Goal: Information Seeking & Learning: Learn about a topic

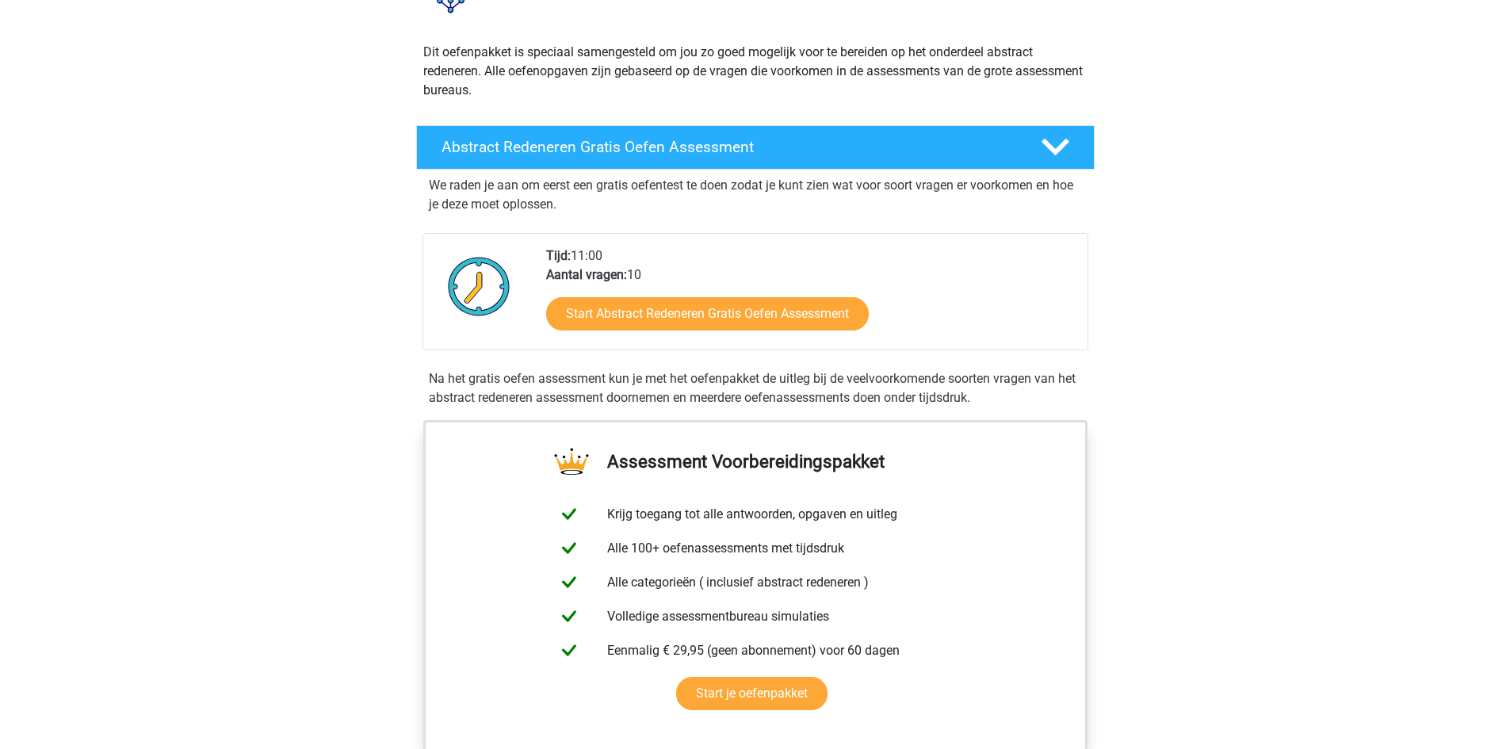
scroll to position [159, 0]
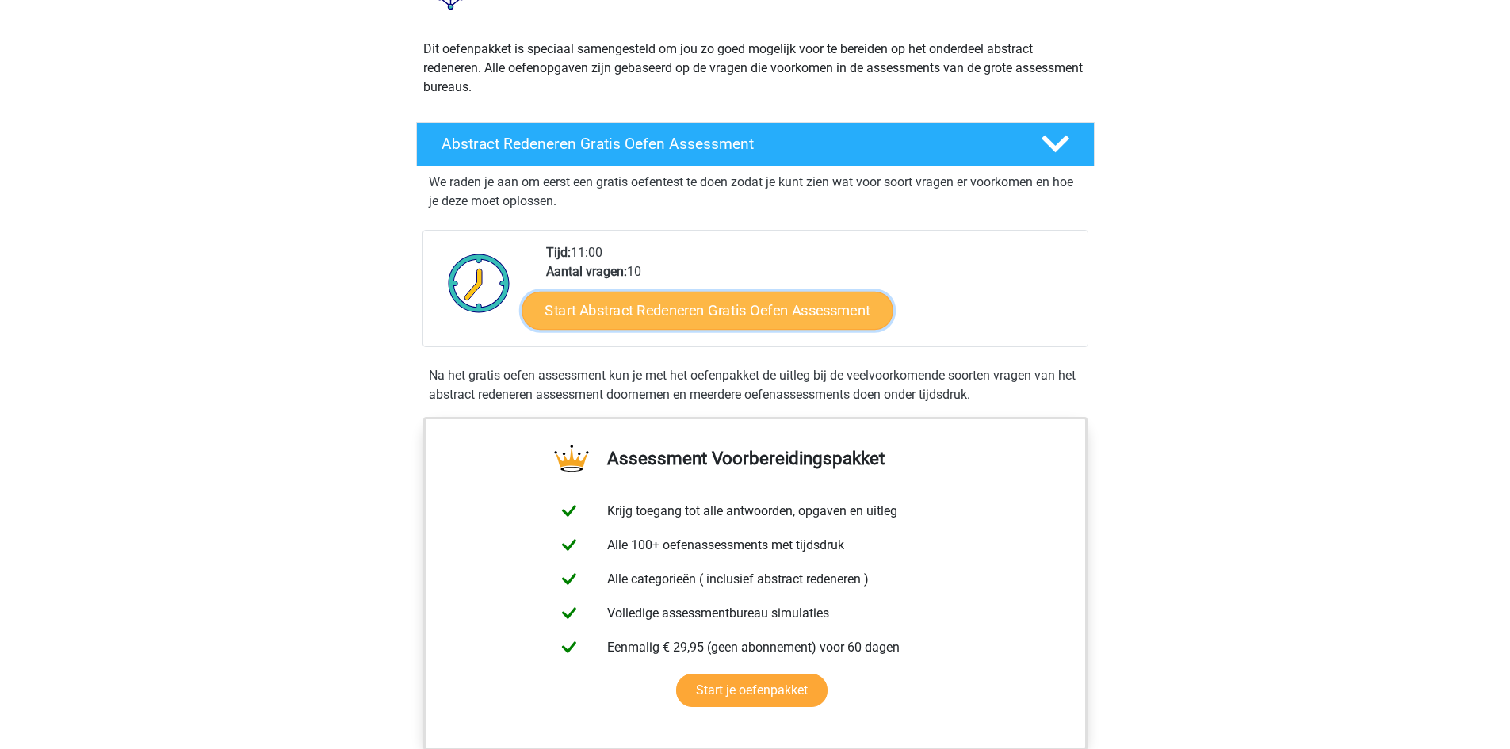
click at [742, 303] on link "Start Abstract Redeneren Gratis Oefen Assessment" at bounding box center [707, 310] width 371 height 38
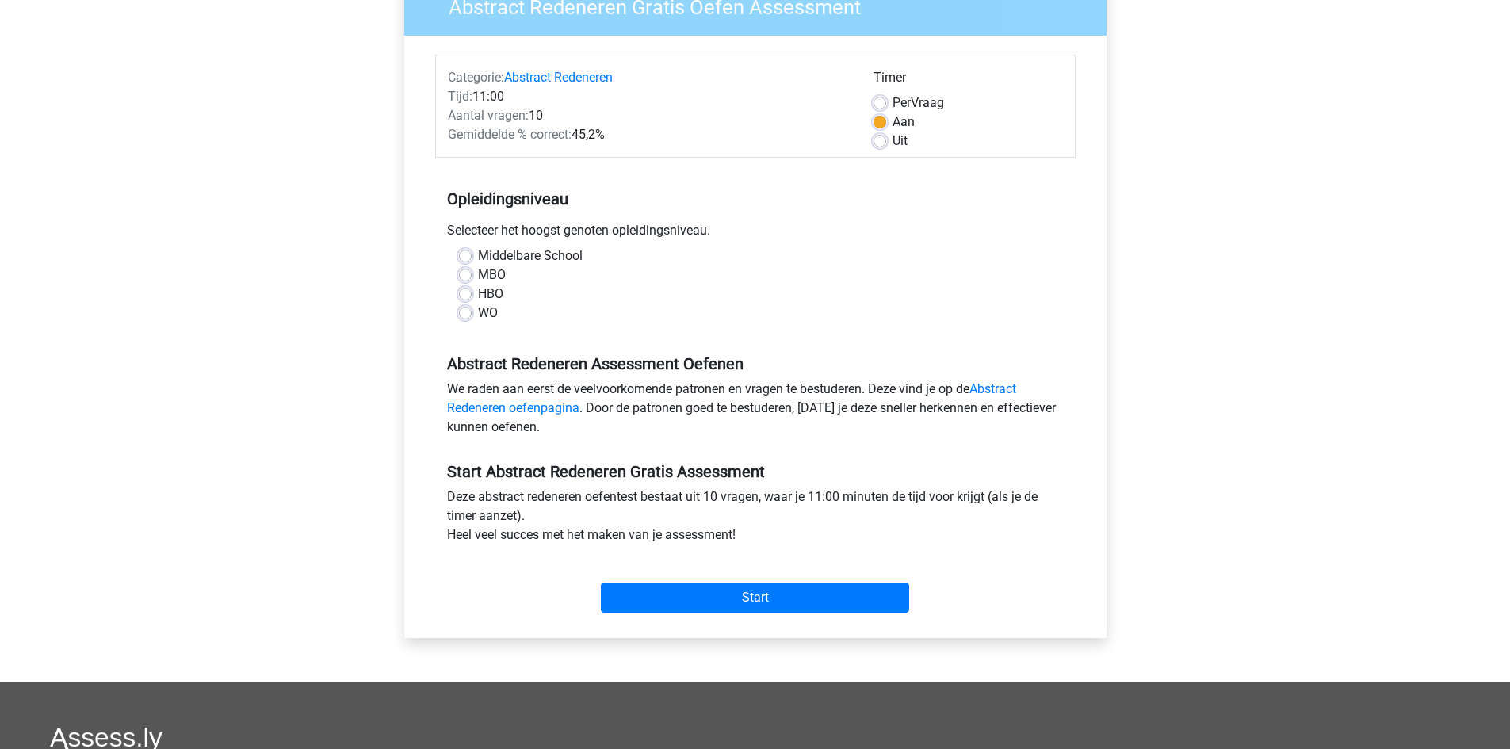
scroll to position [159, 0]
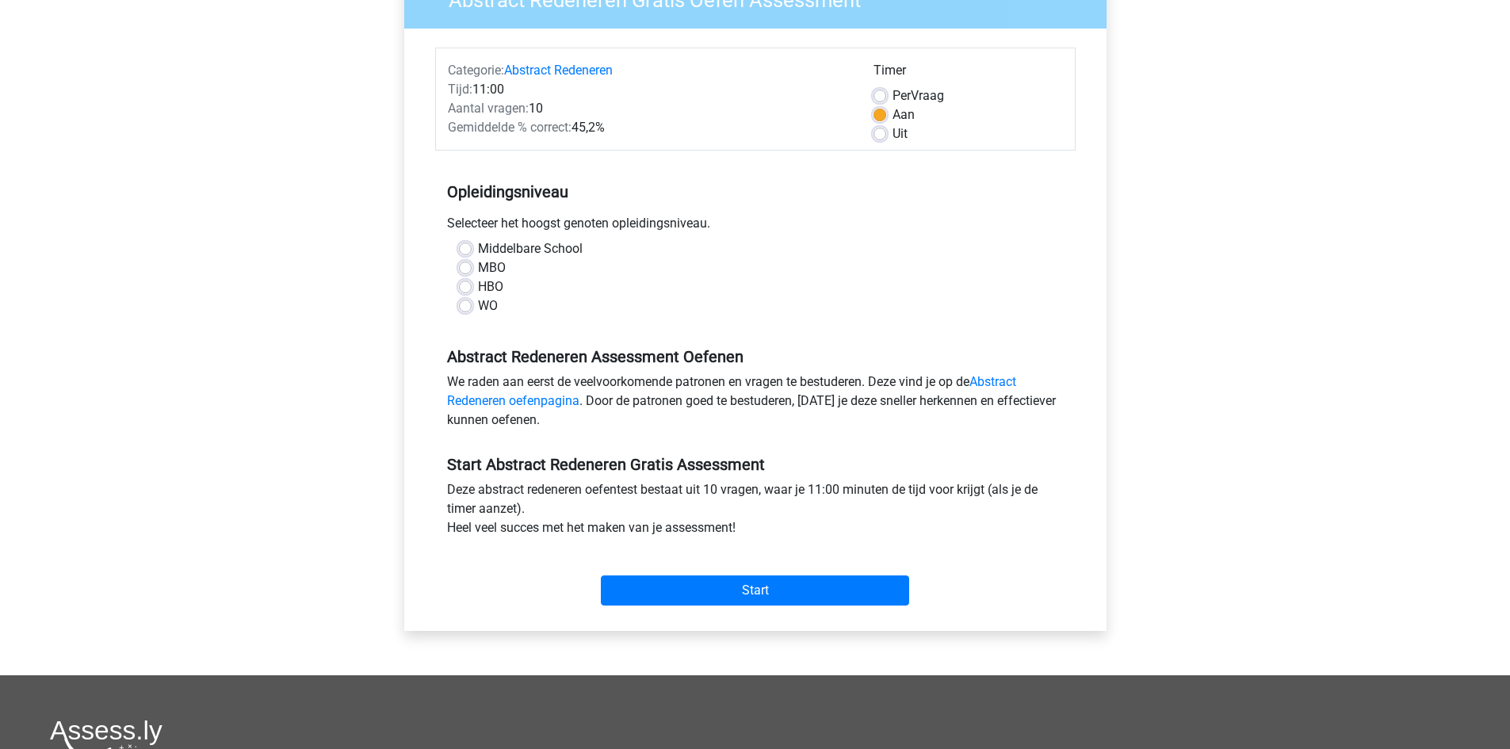
click at [893, 96] on label "Per Vraag" at bounding box center [919, 95] width 52 height 19
click at [879, 96] on input "Per Vraag" at bounding box center [880, 94] width 13 height 16
radio input "true"
click at [517, 400] on link "Abstract Redeneren oefenpagina" at bounding box center [731, 391] width 569 height 34
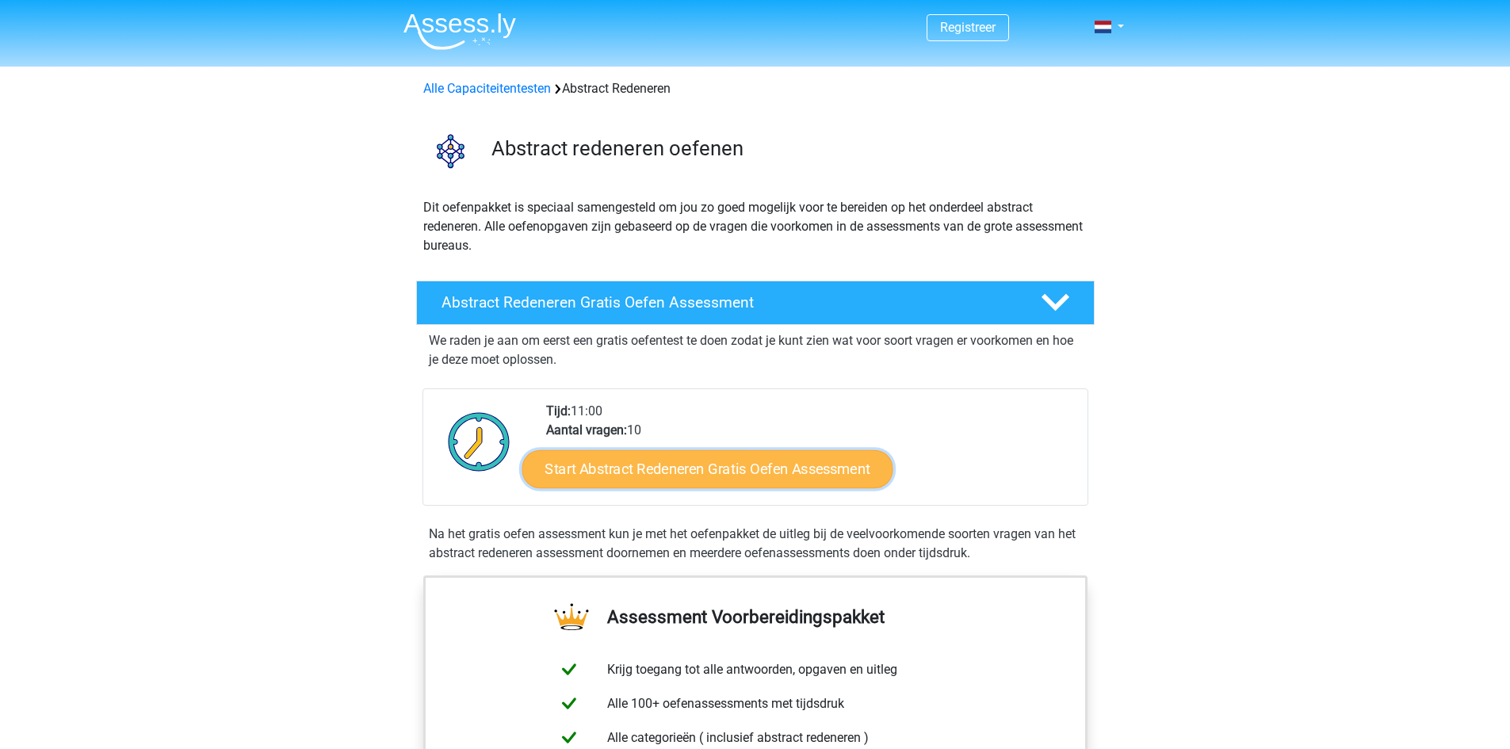
click at [652, 466] on link "Start Abstract Redeneren Gratis Oefen Assessment" at bounding box center [707, 468] width 371 height 38
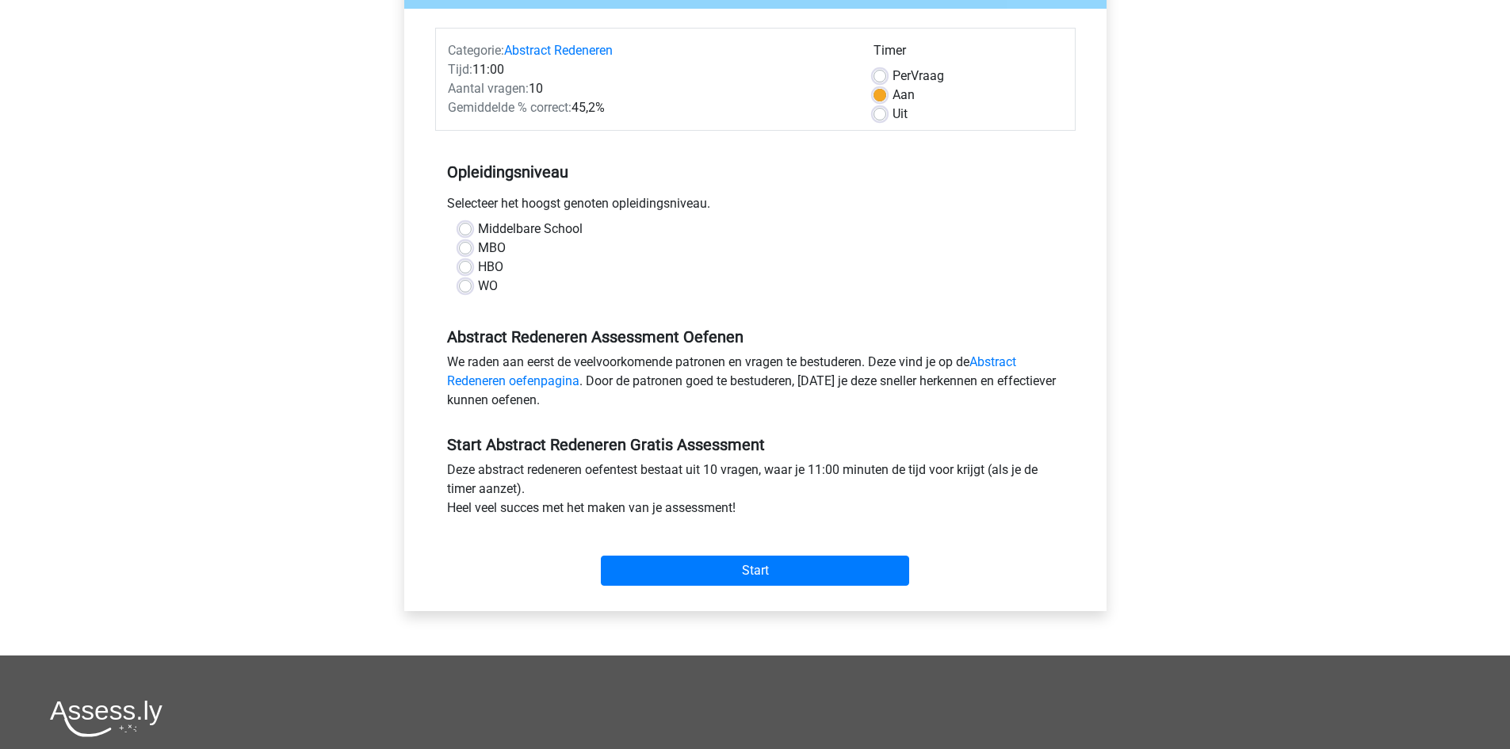
scroll to position [238, 0]
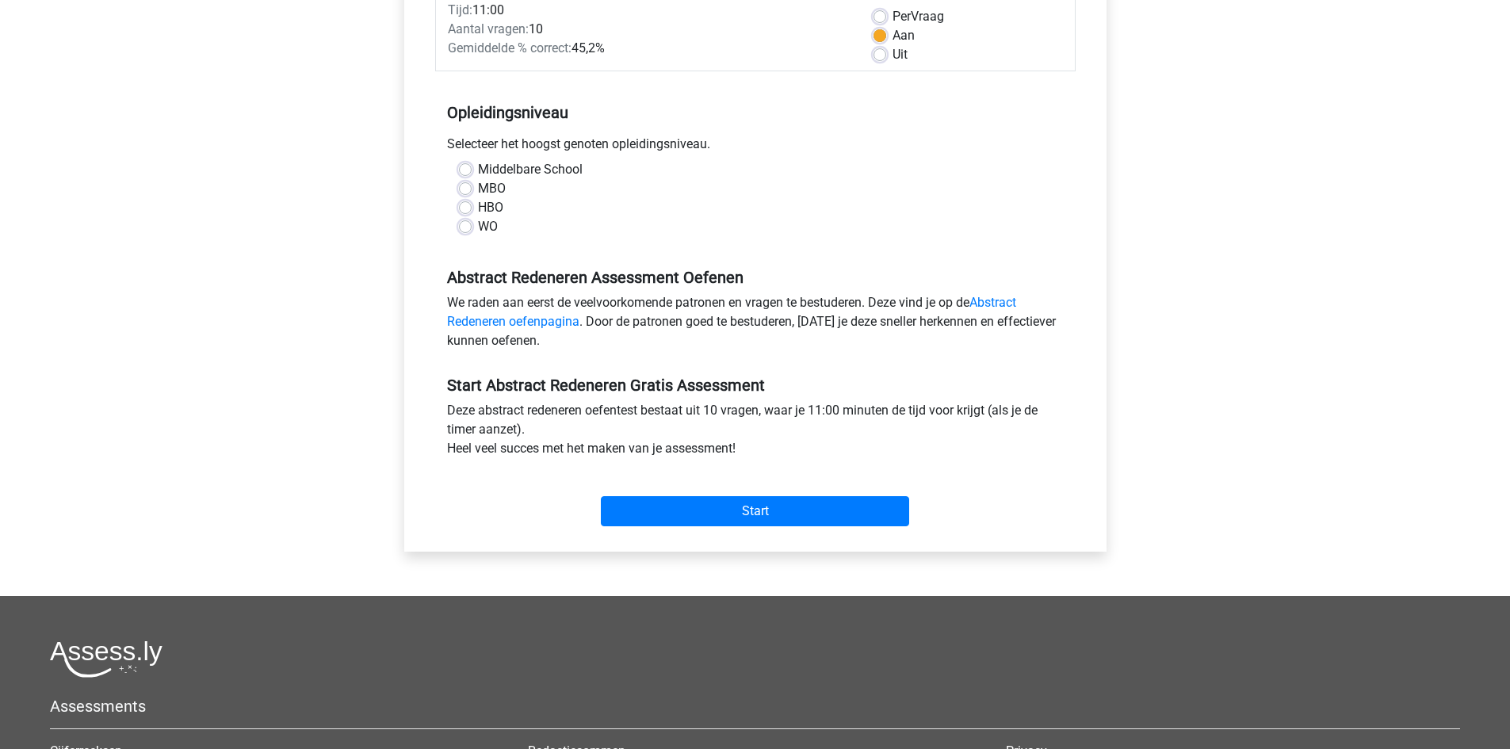
click at [478, 170] on label "Middelbare School" at bounding box center [530, 169] width 105 height 19
click at [466, 170] on input "Middelbare School" at bounding box center [465, 168] width 13 height 16
radio input "true"
click at [478, 189] on label "MBO" at bounding box center [492, 188] width 28 height 19
click at [466, 189] on input "MBO" at bounding box center [465, 187] width 13 height 16
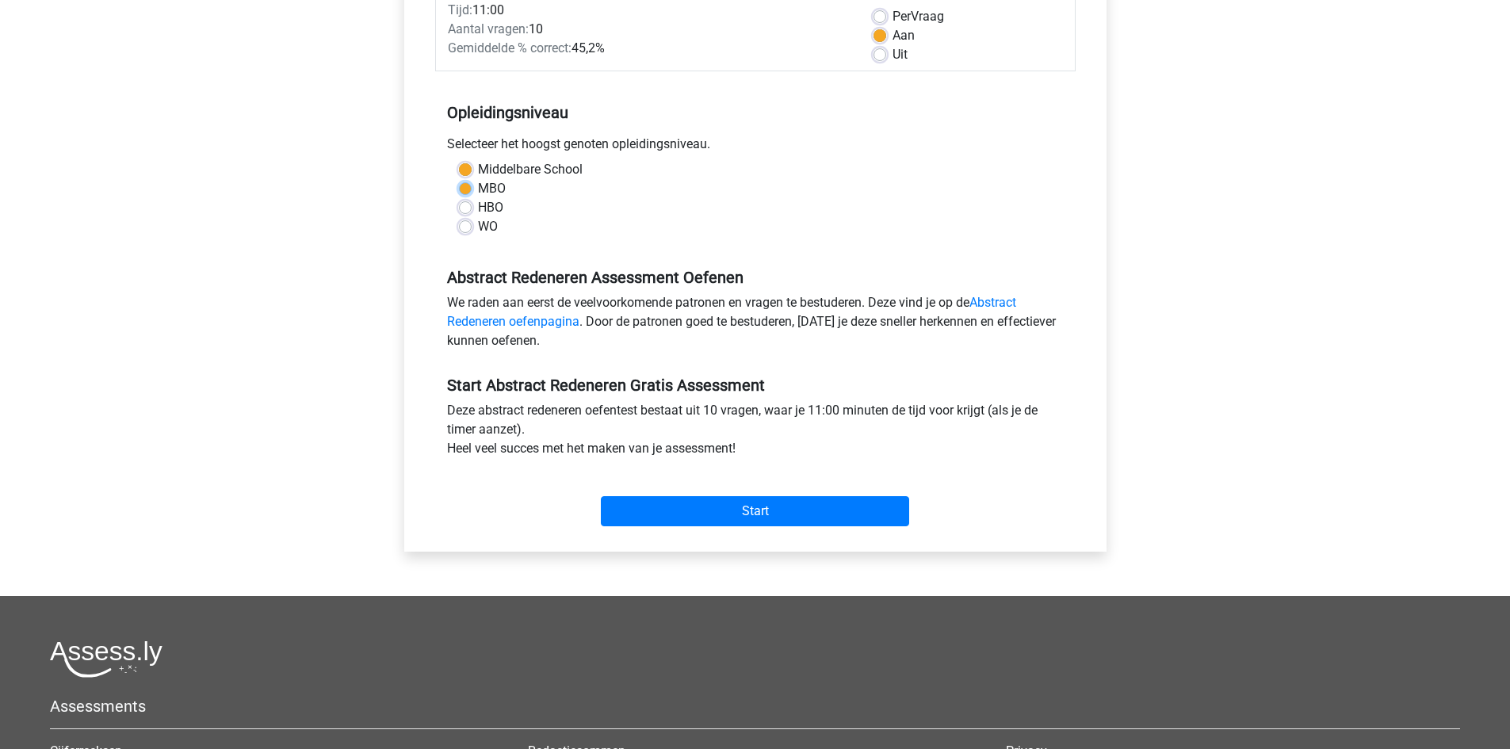
radio input "true"
click at [782, 514] on input "Start" at bounding box center [755, 511] width 308 height 30
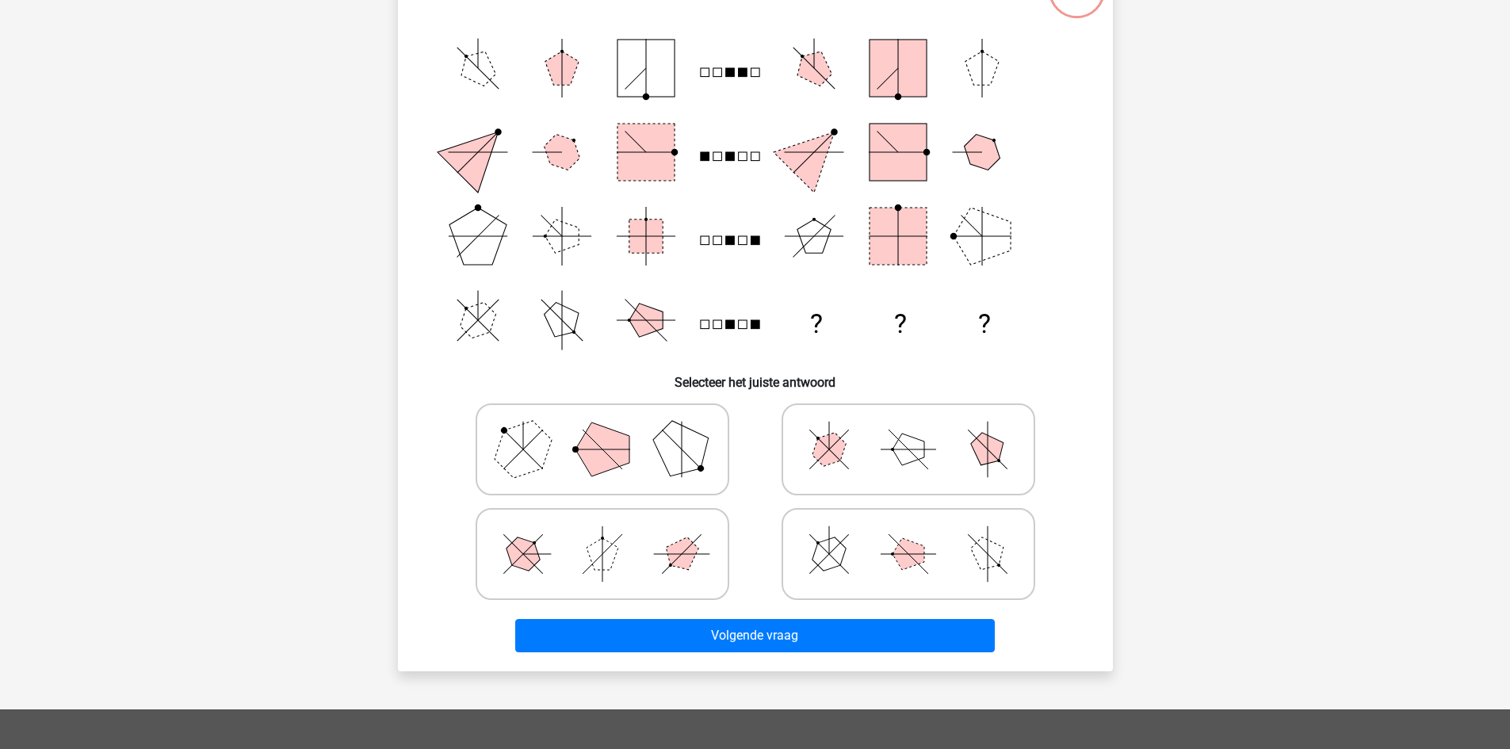
scroll to position [159, 0]
click at [687, 449] on polygon at bounding box center [681, 448] width 76 height 76
click at [613, 429] on input "radio" at bounding box center [607, 424] width 10 height 10
radio input "true"
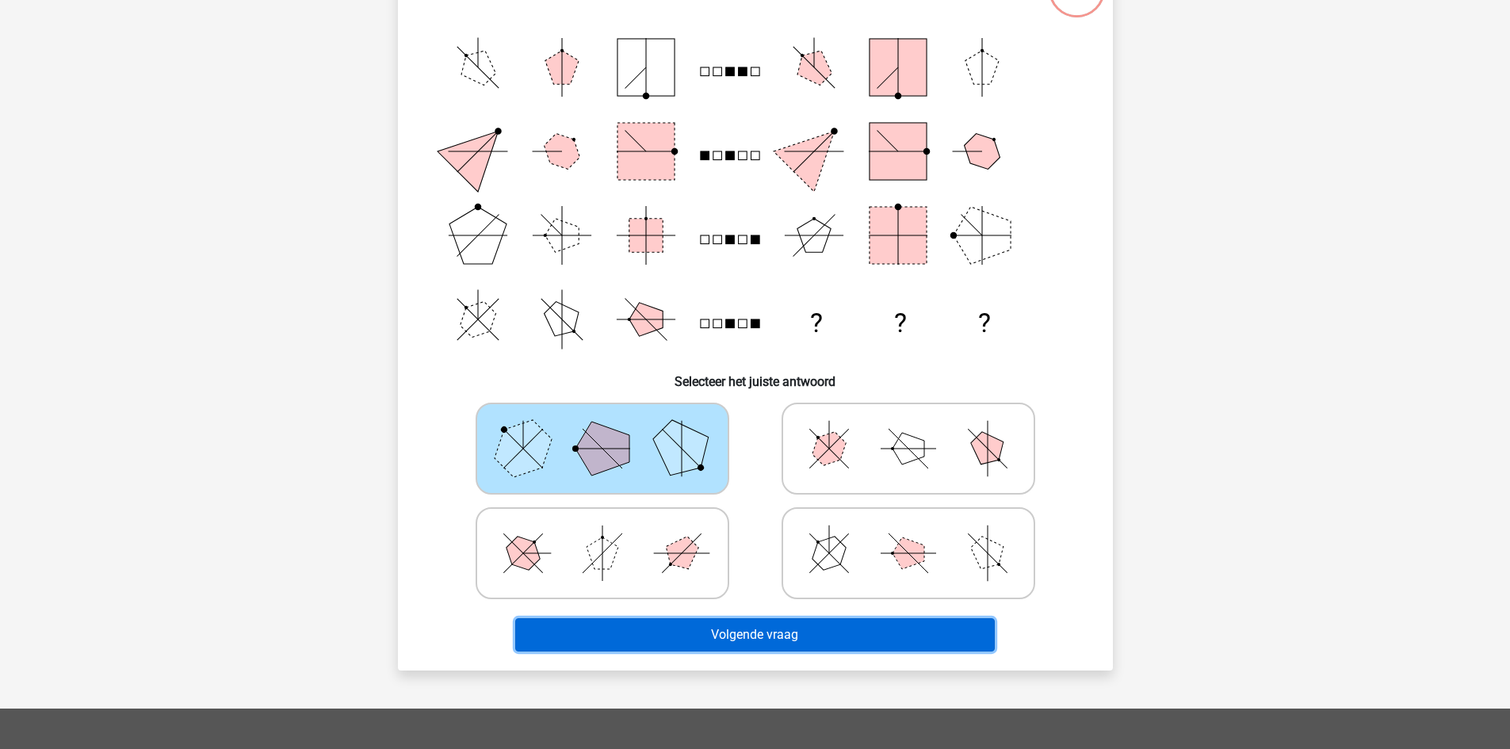
click at [732, 630] on button "Volgende vraag" at bounding box center [755, 634] width 480 height 33
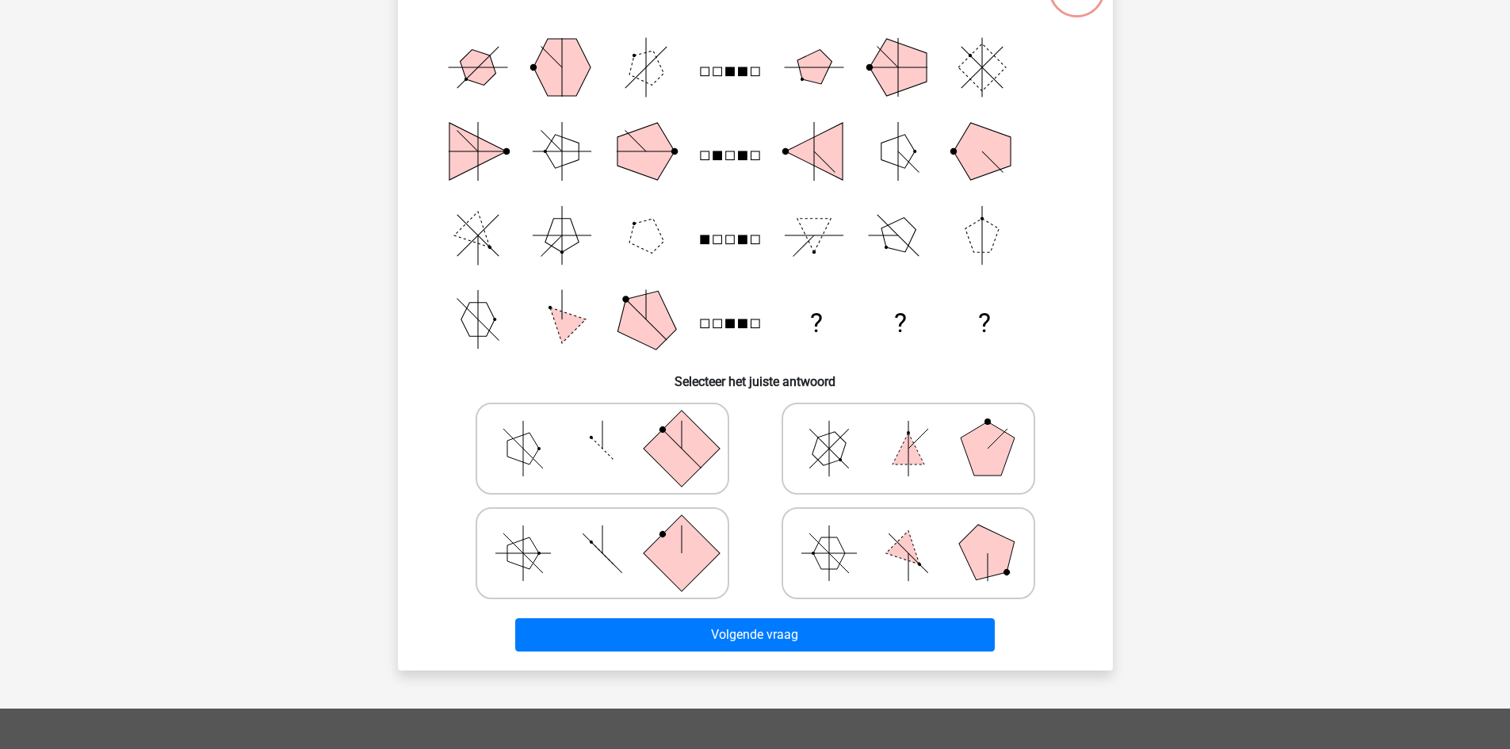
scroll to position [79, 0]
